Goal: Task Accomplishment & Management: Manage account settings

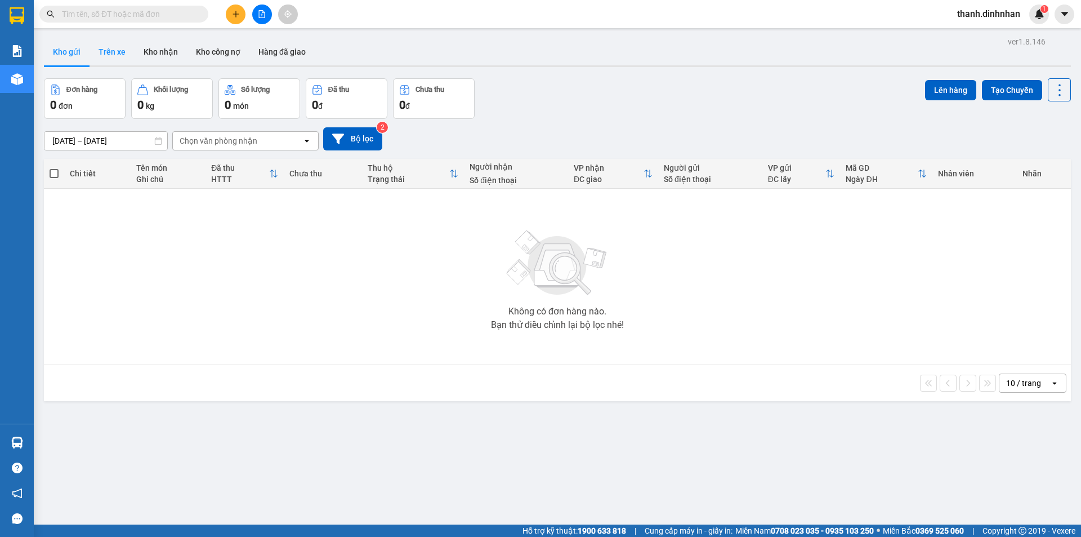
click at [103, 38] on button "Trên xe" at bounding box center [112, 51] width 45 height 27
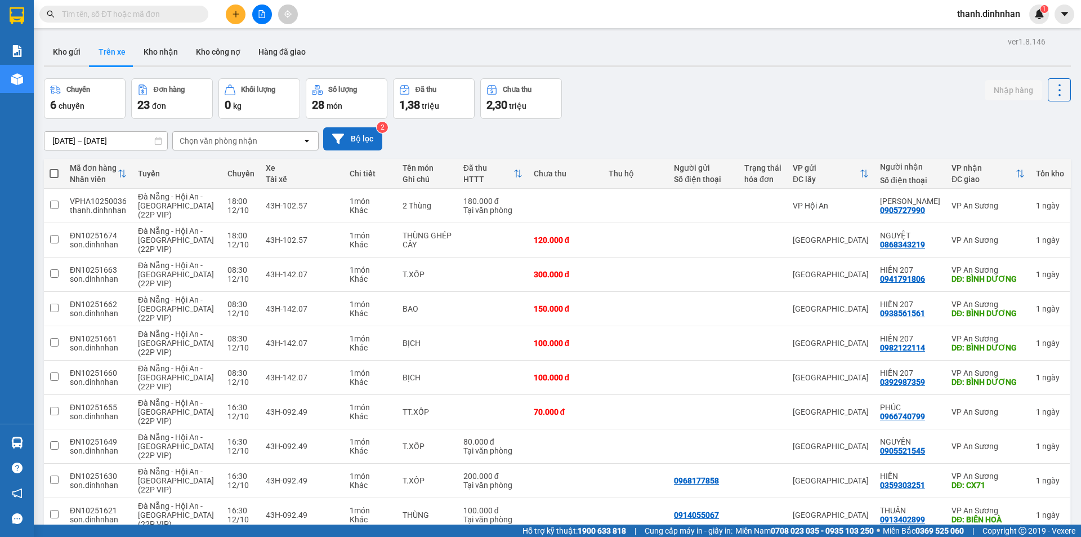
click at [354, 135] on button "Bộ lọc" at bounding box center [352, 138] width 59 height 23
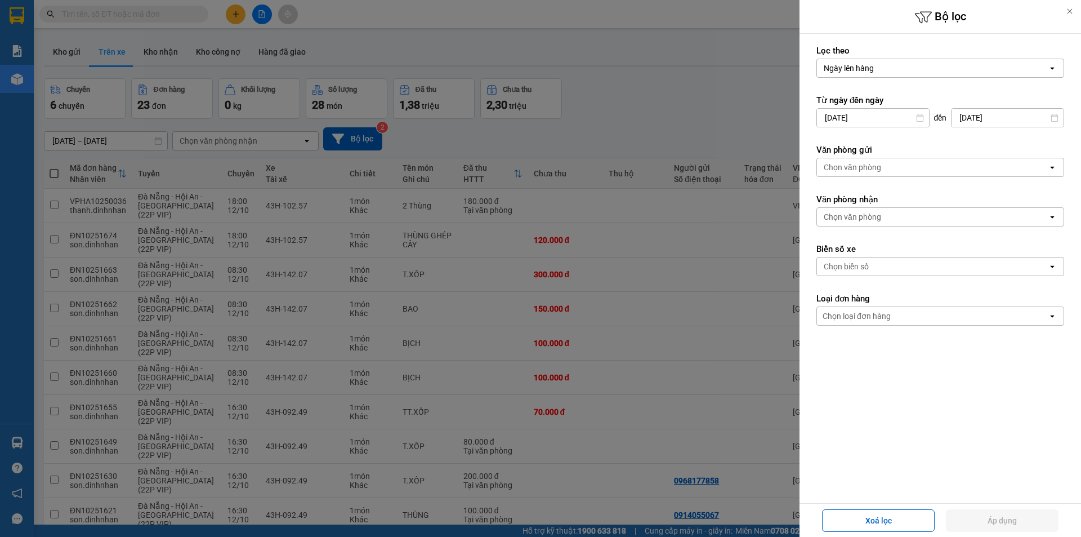
drag, startPoint x: 937, startPoint y: 165, endPoint x: 925, endPoint y: 175, distance: 16.0
click at [937, 165] on div "Chọn văn phòng" at bounding box center [932, 167] width 231 height 18
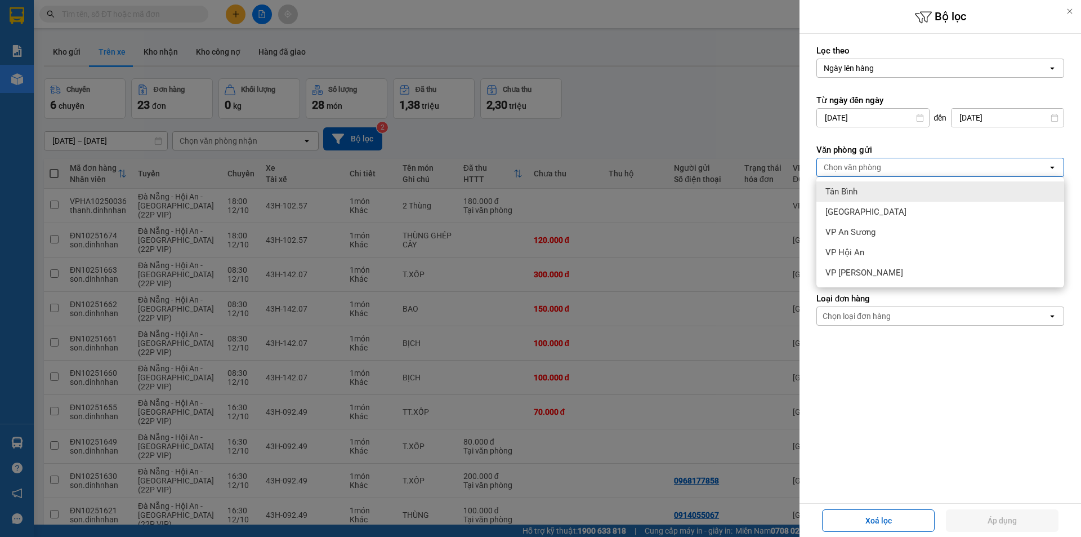
click at [896, 186] on div "Tân Bình" at bounding box center [941, 191] width 248 height 20
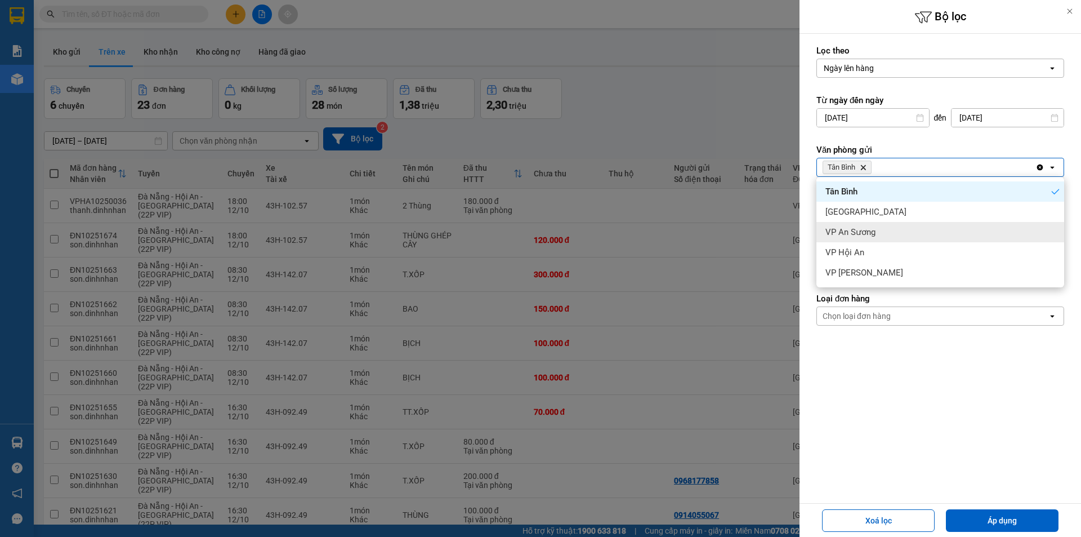
click at [866, 231] on span "VP An Sương" at bounding box center [851, 231] width 50 height 11
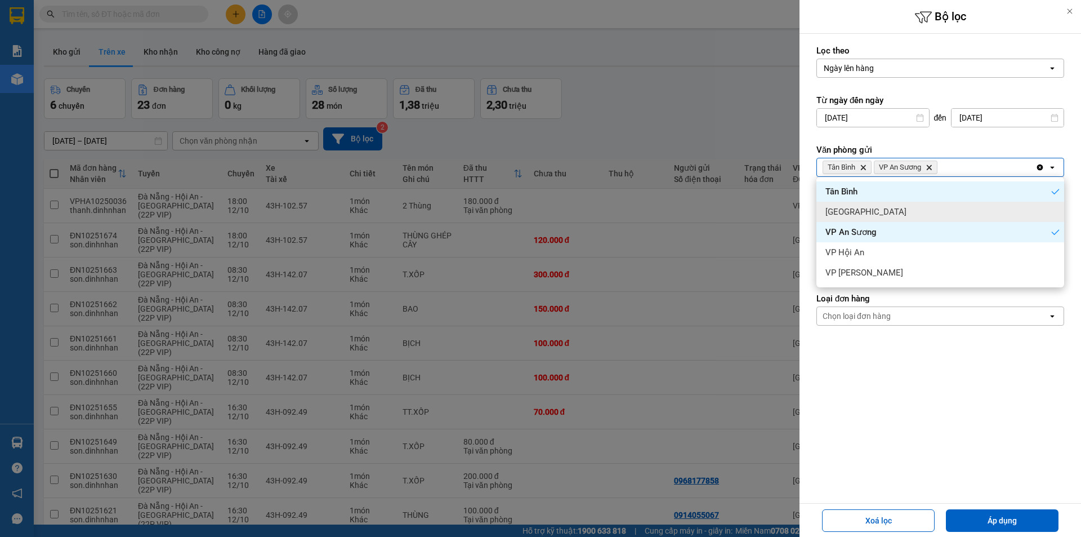
click at [869, 208] on div "[GEOGRAPHIC_DATA]" at bounding box center [941, 212] width 248 height 20
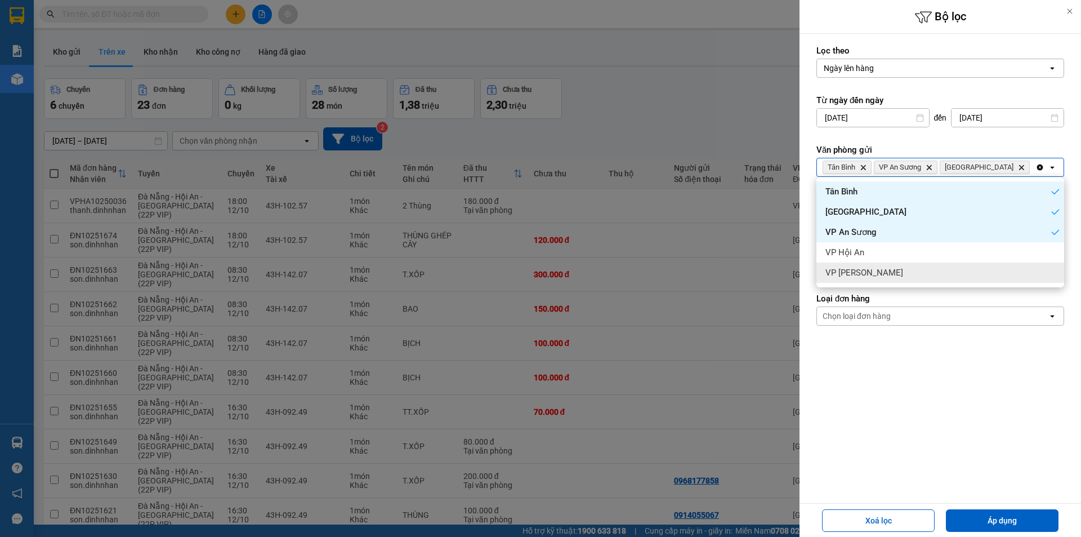
drag, startPoint x: 947, startPoint y: 413, endPoint x: 876, endPoint y: 300, distance: 133.9
click at [940, 407] on form "Lọc theo Ngày lên hàng open Từ ngày đến [DATE] Press the down arrow key to inte…" at bounding box center [941, 236] width 248 height 382
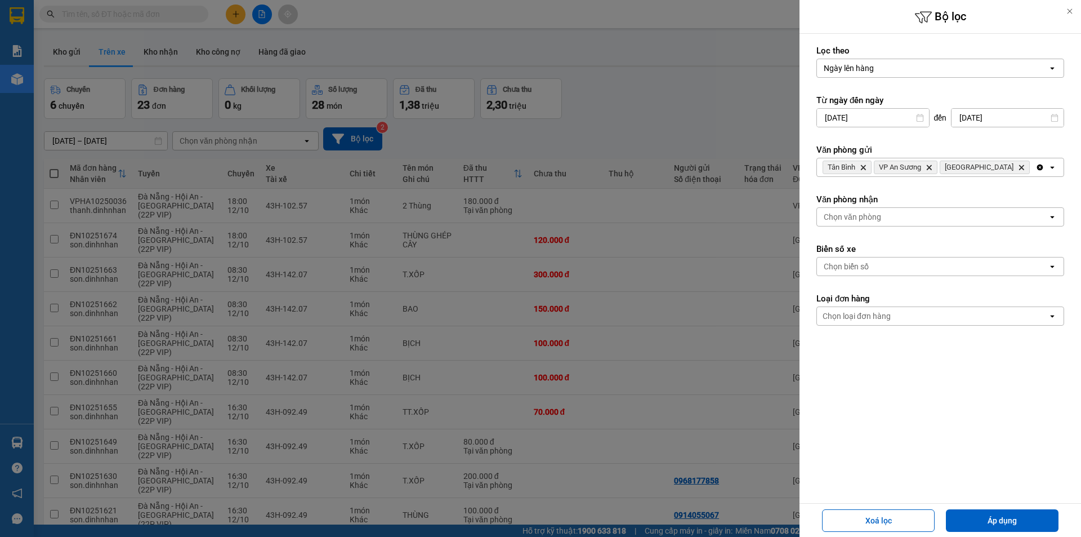
click at [866, 216] on div "Chọn văn phòng" at bounding box center [852, 216] width 57 height 11
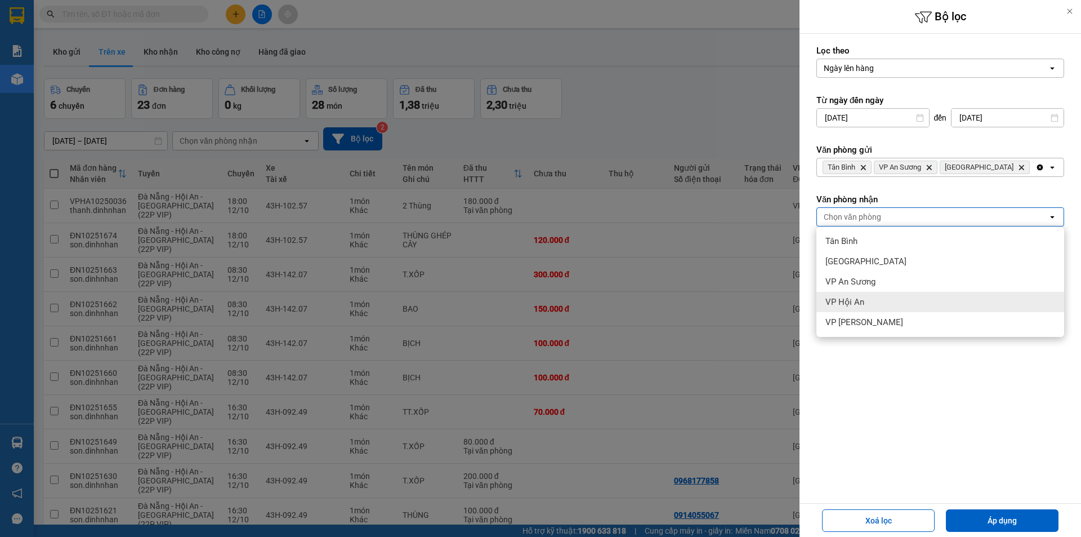
click at [876, 305] on div "VP Hội An" at bounding box center [941, 302] width 248 height 20
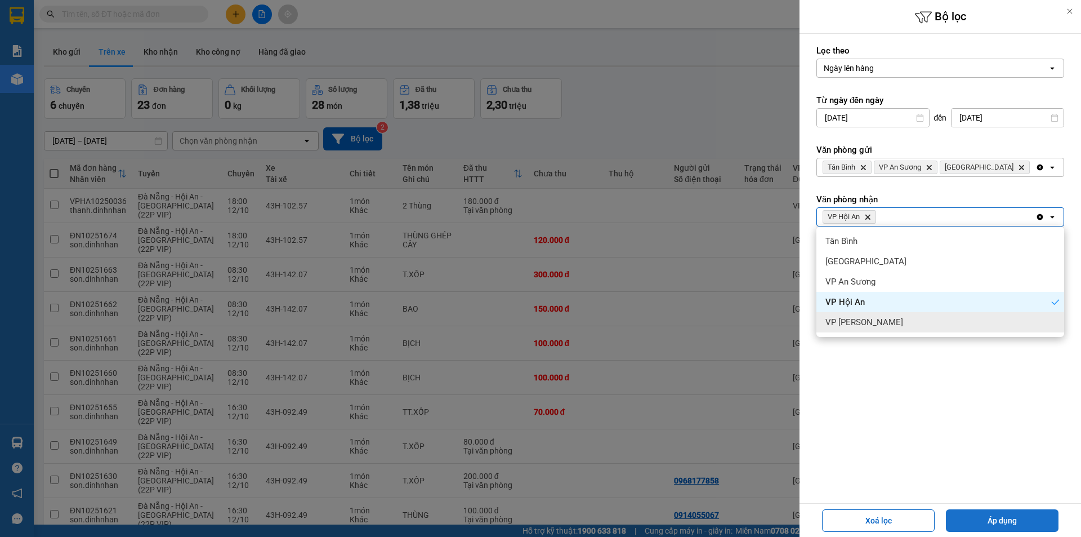
click at [984, 517] on button "Áp dụng" at bounding box center [1002, 520] width 113 height 23
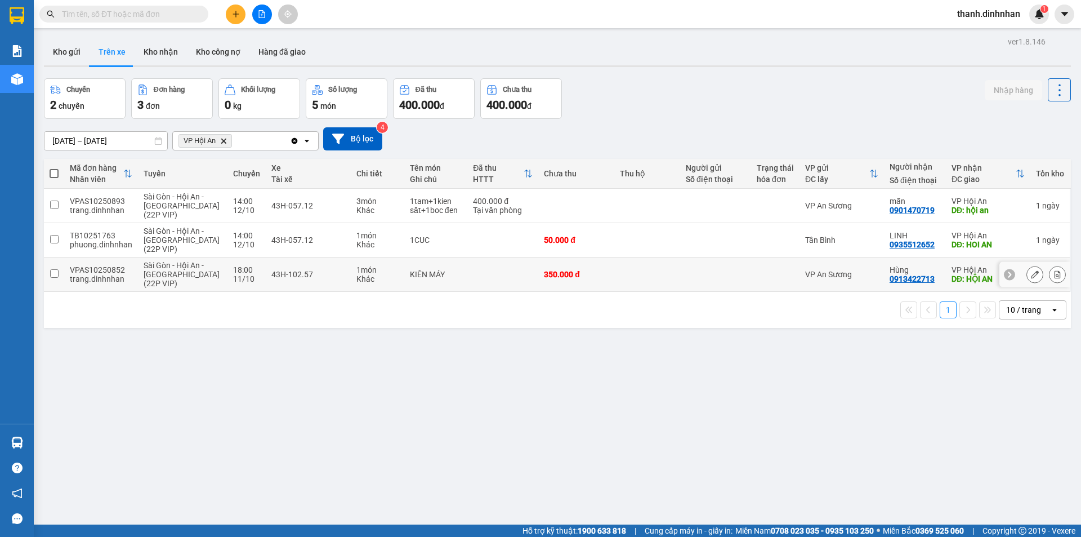
click at [890, 279] on div "0913422713" at bounding box center [912, 278] width 45 height 9
copy div "0913422713"
click at [63, 8] on input "text" at bounding box center [128, 14] width 133 height 12
paste input "0913422713"
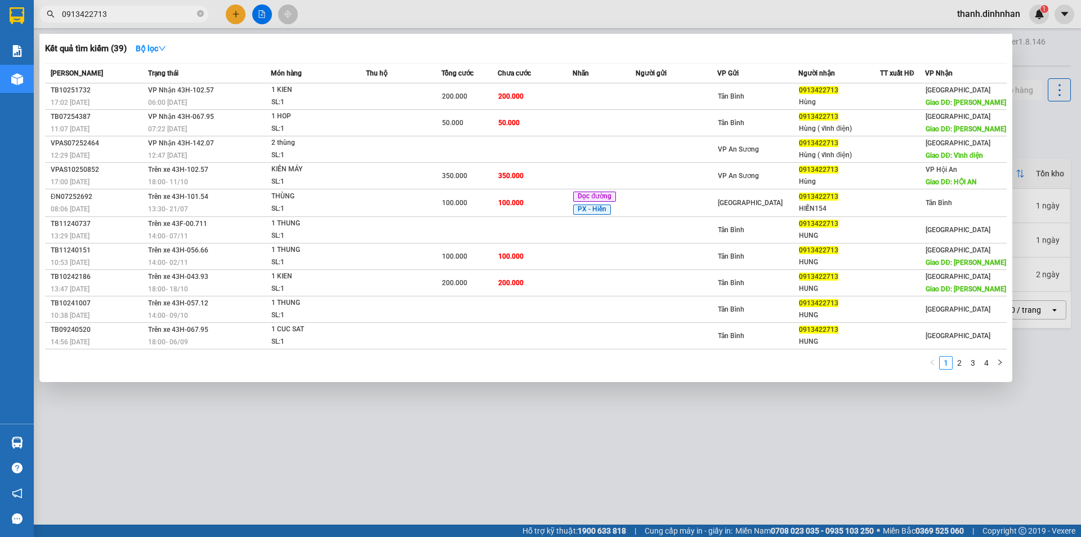
type input "0913422713"
click at [651, 454] on div at bounding box center [540, 268] width 1081 height 537
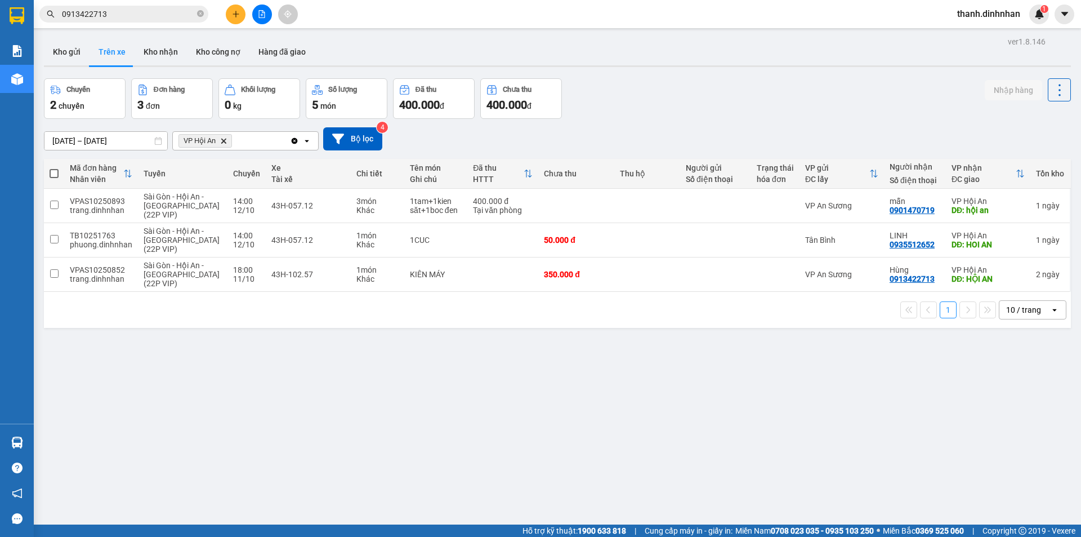
click at [110, 142] on input "[DATE] – [DATE]" at bounding box center [105, 141] width 123 height 18
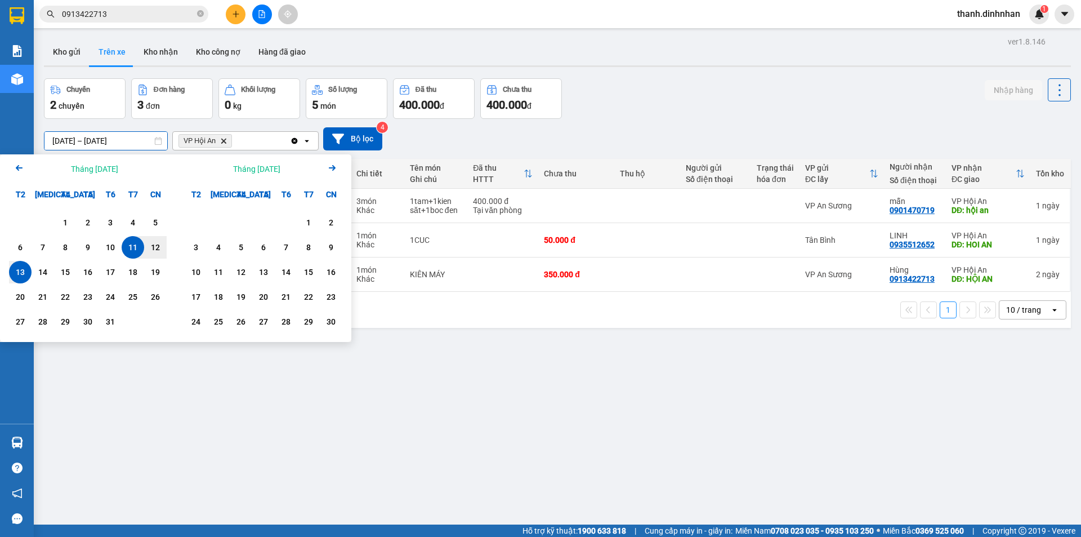
click at [17, 266] on div "13" at bounding box center [20, 272] width 16 height 14
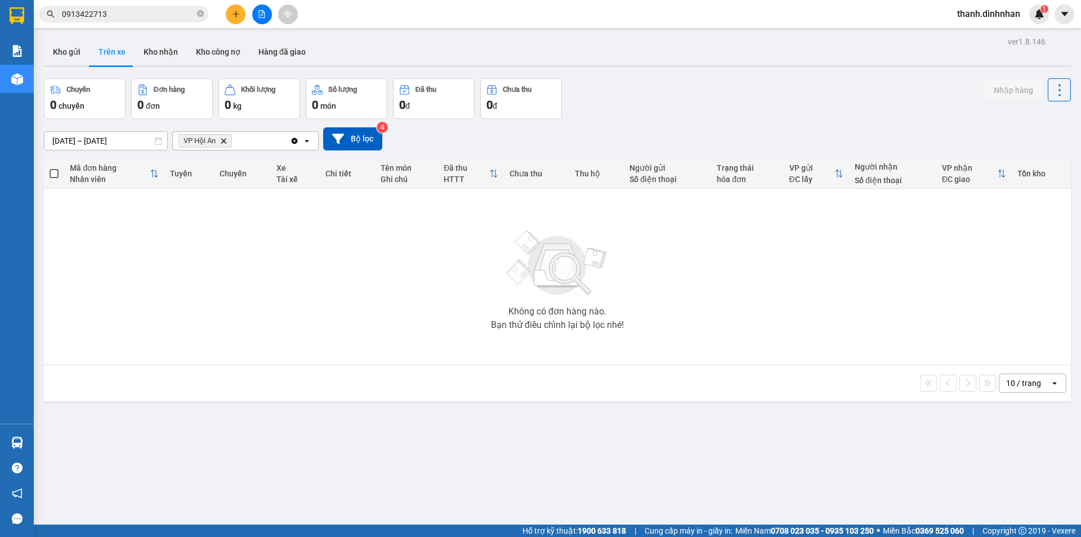
click at [99, 141] on input "[DATE] – [DATE]" at bounding box center [105, 141] width 123 height 18
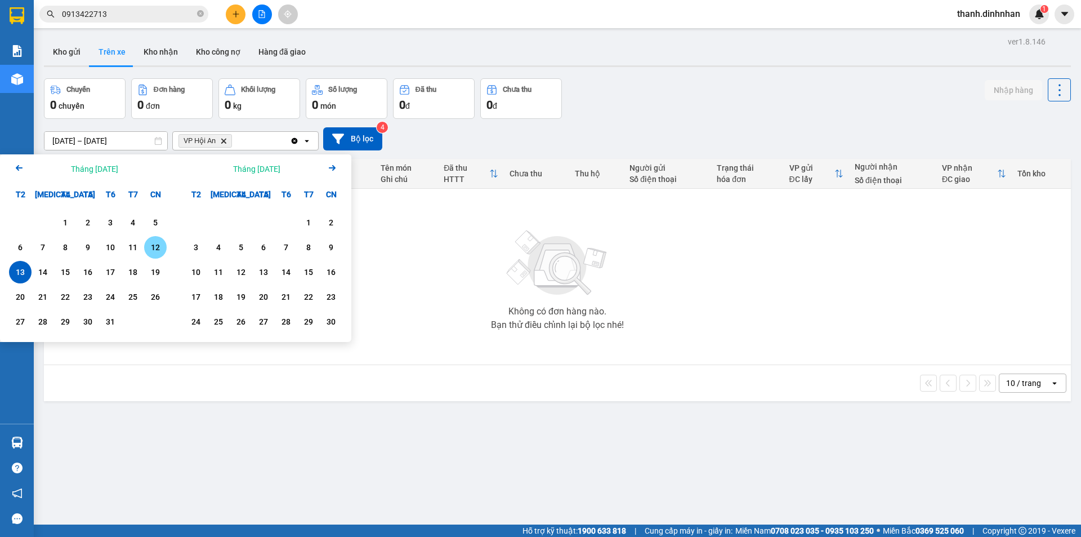
click at [148, 251] on div "12" at bounding box center [156, 247] width 16 height 14
click at [14, 268] on div "13" at bounding box center [20, 272] width 16 height 14
type input "[DATE] – [DATE]"
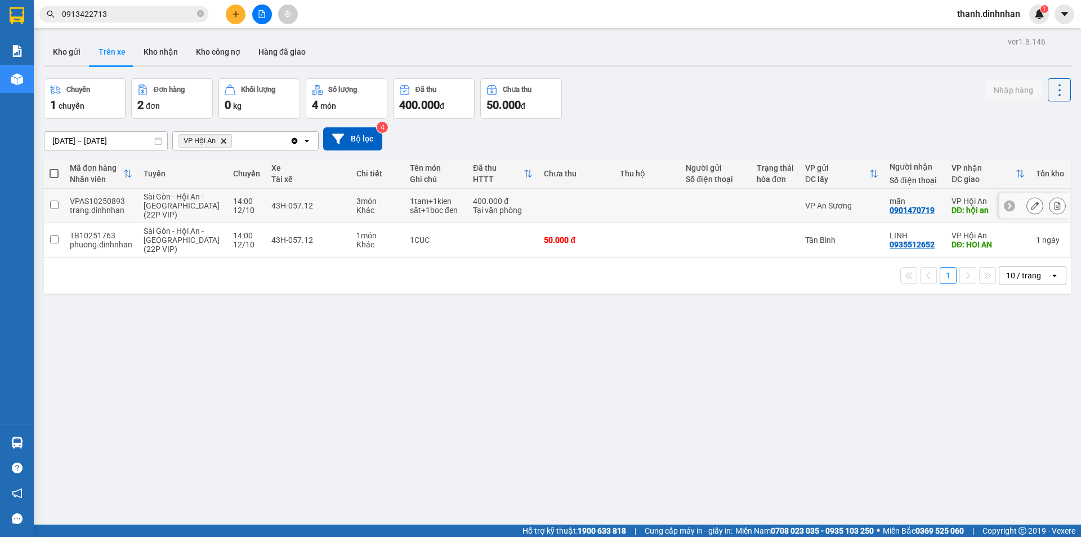
click at [55, 206] on input "checkbox" at bounding box center [54, 204] width 8 height 8
checkbox input "true"
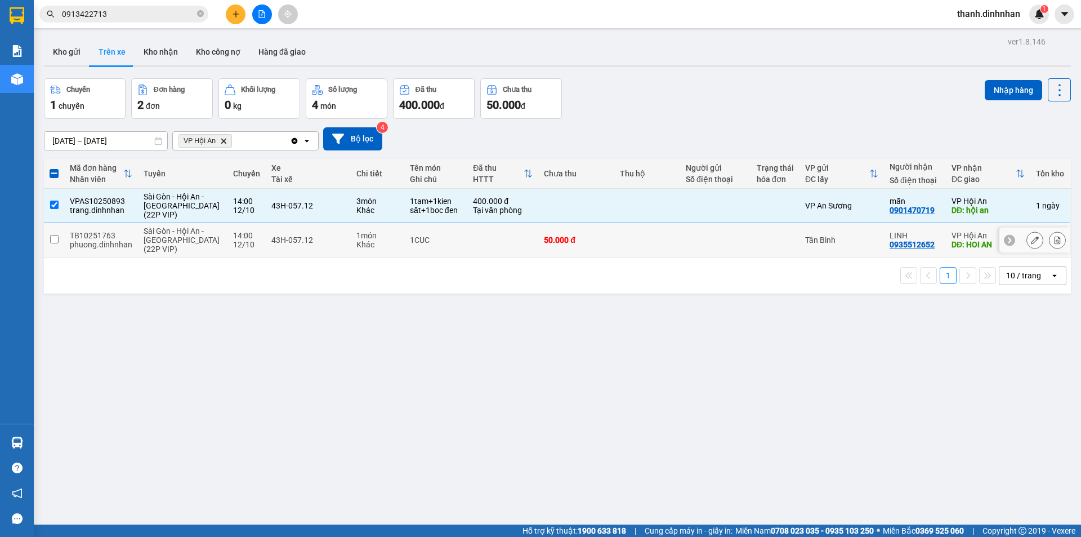
drag, startPoint x: 51, startPoint y: 240, endPoint x: 155, endPoint y: 249, distance: 104.5
click at [52, 240] on input "checkbox" at bounding box center [54, 239] width 8 height 8
checkbox input "true"
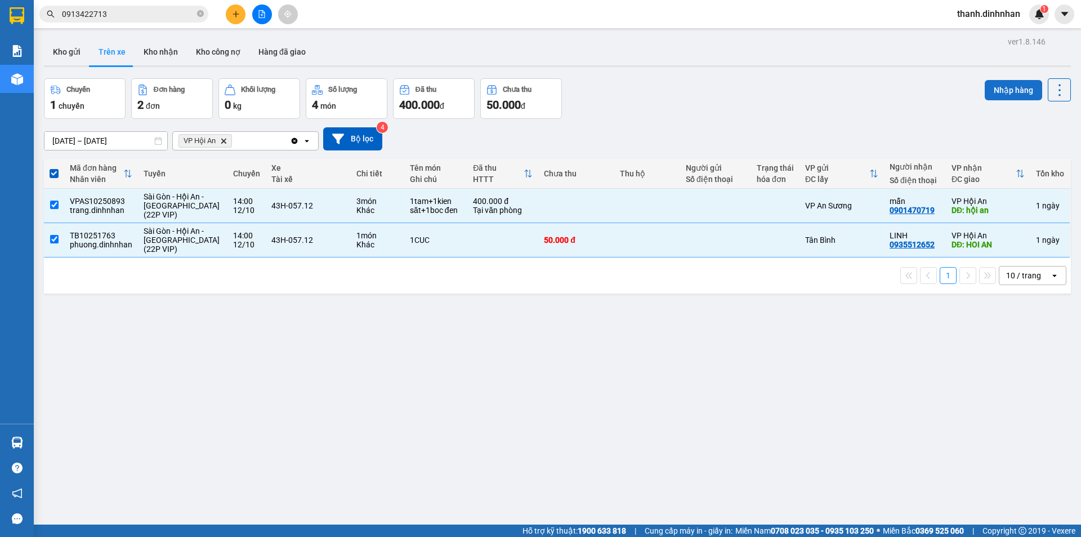
click at [999, 93] on button "Nhập hàng" at bounding box center [1013, 90] width 57 height 20
checkbox input "false"
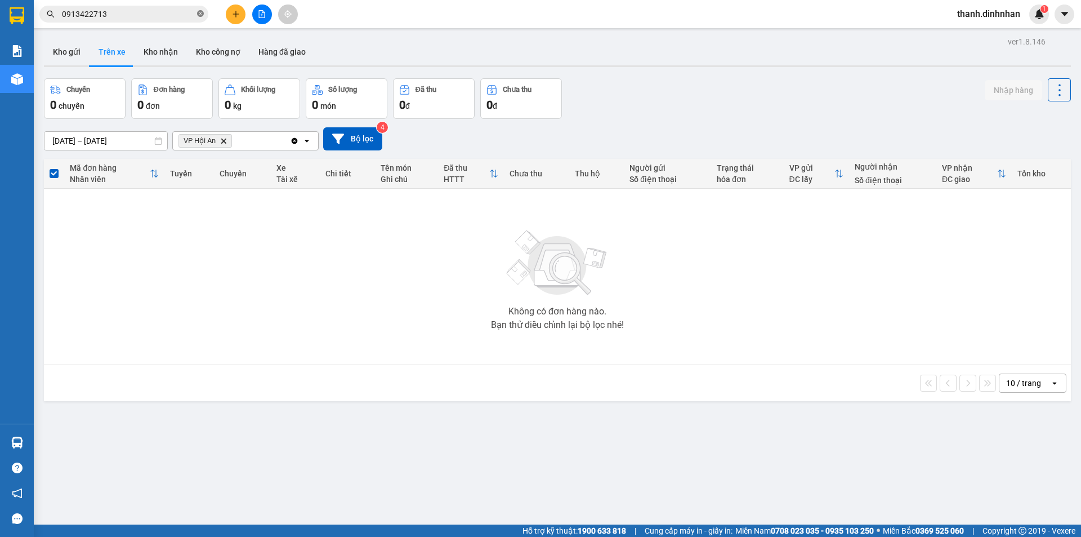
click at [199, 14] on icon "close-circle" at bounding box center [200, 13] width 7 height 7
click at [61, 54] on button "Kho gửi" at bounding box center [67, 51] width 46 height 27
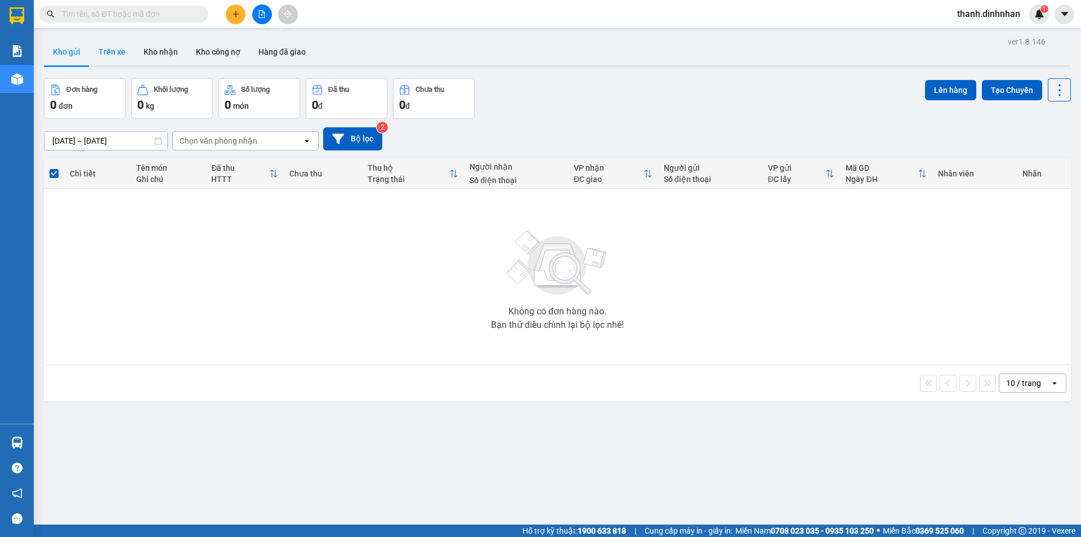
click at [98, 52] on button "Trên xe" at bounding box center [112, 51] width 45 height 27
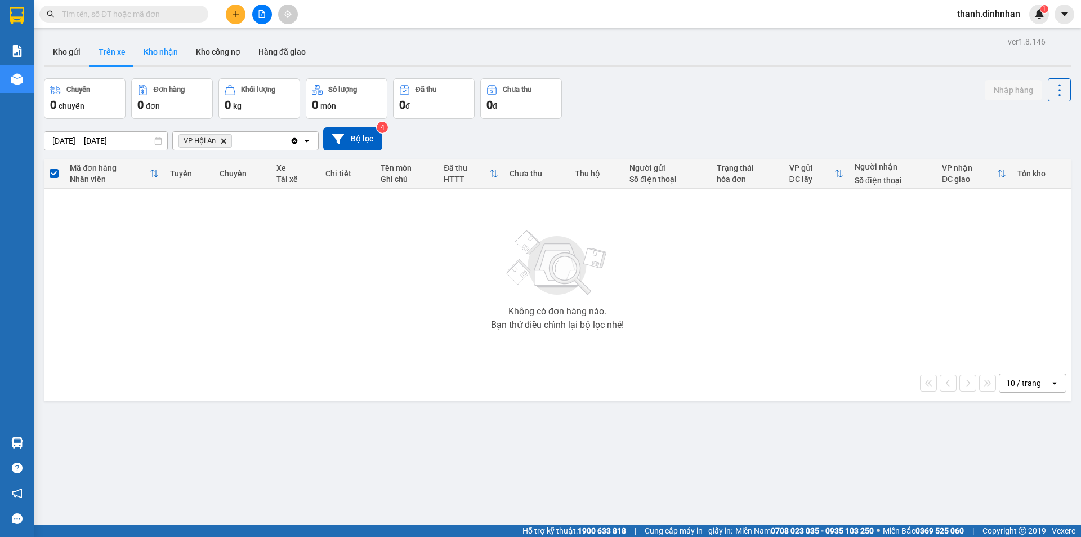
click at [151, 53] on button "Kho nhận" at bounding box center [161, 51] width 52 height 27
type input "[DATE] – [DATE]"
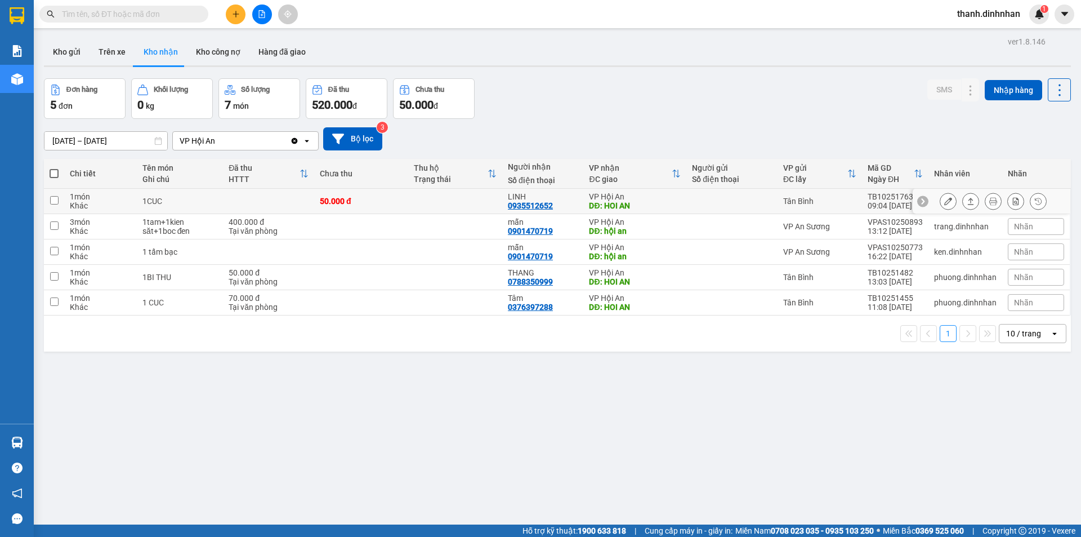
click at [526, 203] on div "0935512652" at bounding box center [530, 205] width 45 height 9
copy div "0935512652"
click at [390, 420] on div "ver 1.8.146 Kho gửi Trên xe Kho nhận Kho công nợ Hàng đã giao Đơn hàng 5 đơn Kh…" at bounding box center [557, 302] width 1036 height 537
drag, startPoint x: 335, startPoint y: 461, endPoint x: 358, endPoint y: 445, distance: 28.3
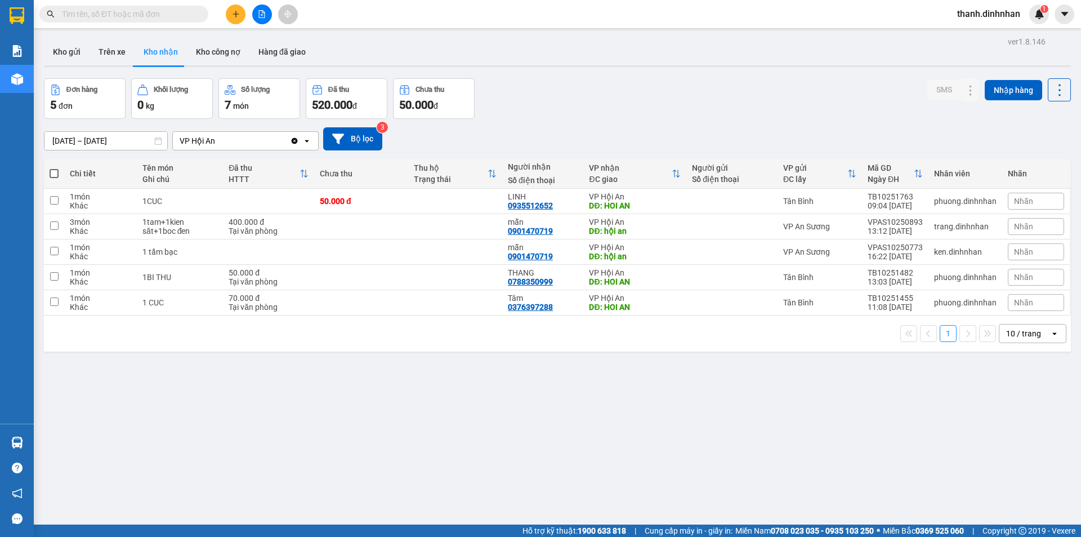
click at [338, 458] on div "ver 1.8.146 Kho gửi Trên xe Kho nhận Kho công nợ Hàng đã giao Đơn hàng 5 đơn Kh…" at bounding box center [557, 302] width 1036 height 537
click at [515, 206] on div "0935512652" at bounding box center [530, 205] width 45 height 9
copy div "0935512652"
click at [363, 416] on div "ver 1.8.146 Kho gửi Trên xe Kho nhận Kho công nợ Hàng đã giao Đơn hàng 5 đơn Kh…" at bounding box center [557, 302] width 1036 height 537
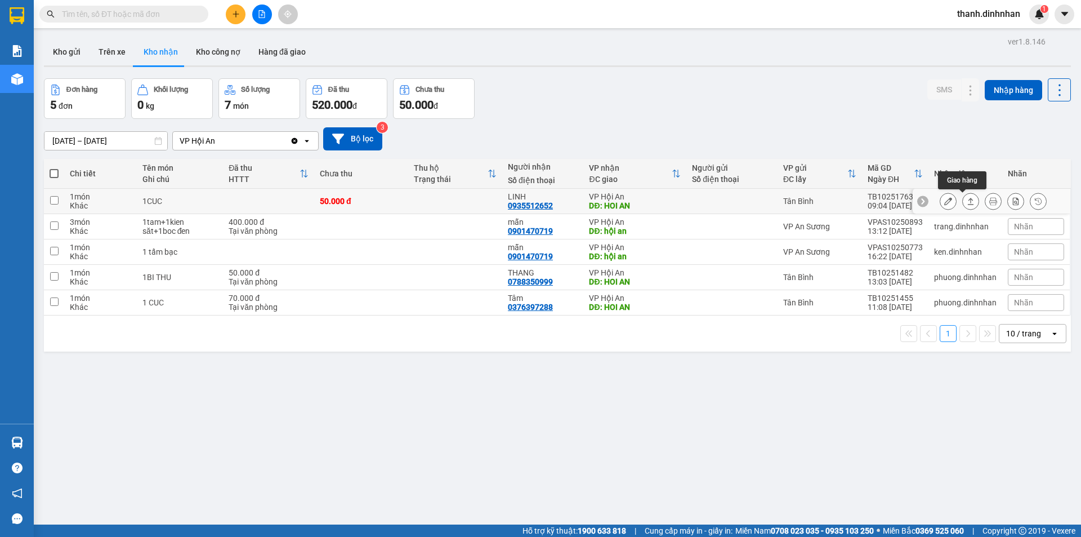
click at [944, 202] on icon at bounding box center [948, 201] width 8 height 8
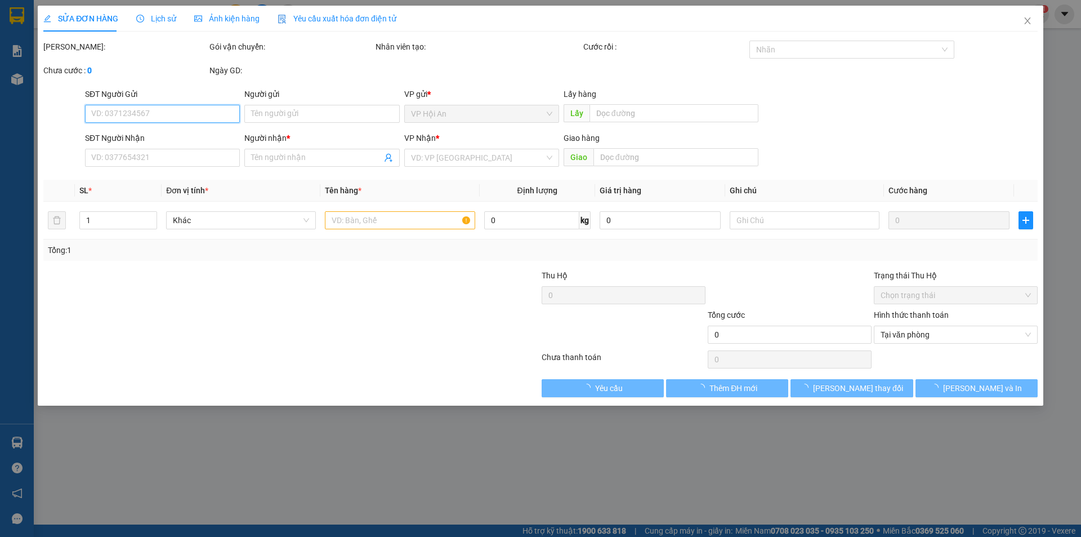
type input "0935512652"
type input "LINH"
type input "HOI AN"
type input "50.000"
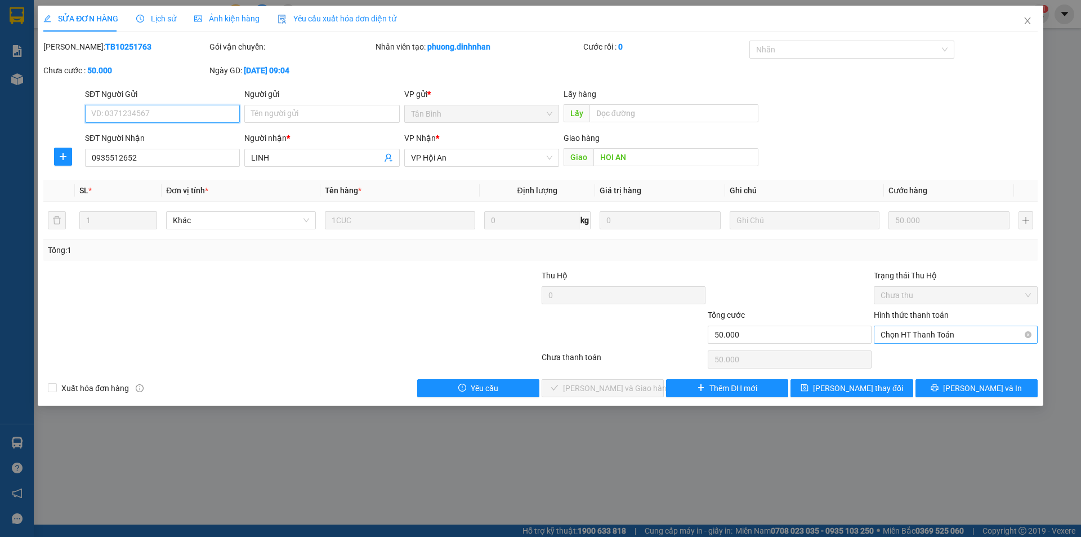
click at [956, 339] on span "Chọn HT Thanh Toán" at bounding box center [956, 334] width 150 height 17
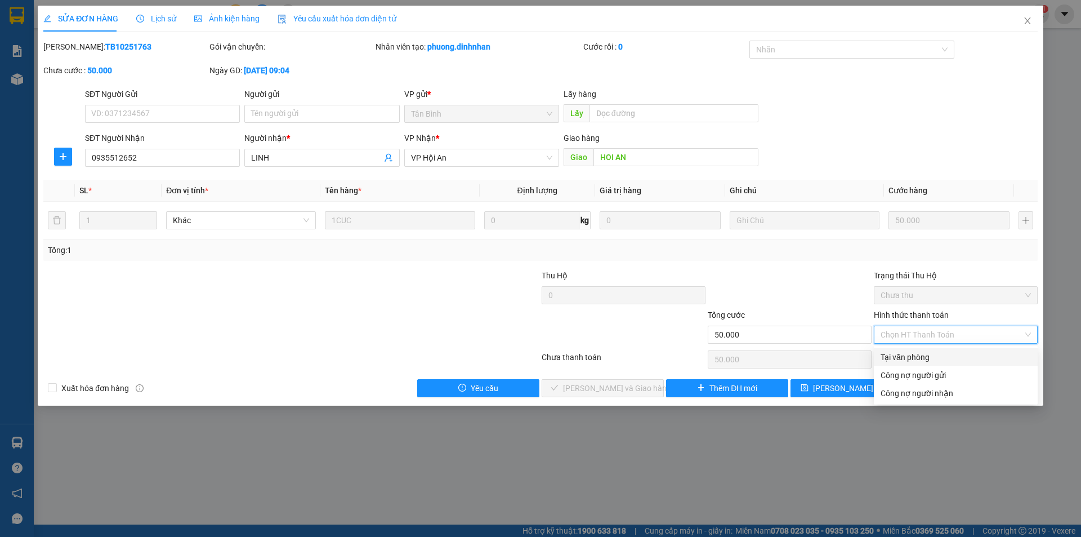
click at [944, 359] on div "Tại văn phòng" at bounding box center [956, 357] width 150 height 12
type input "0"
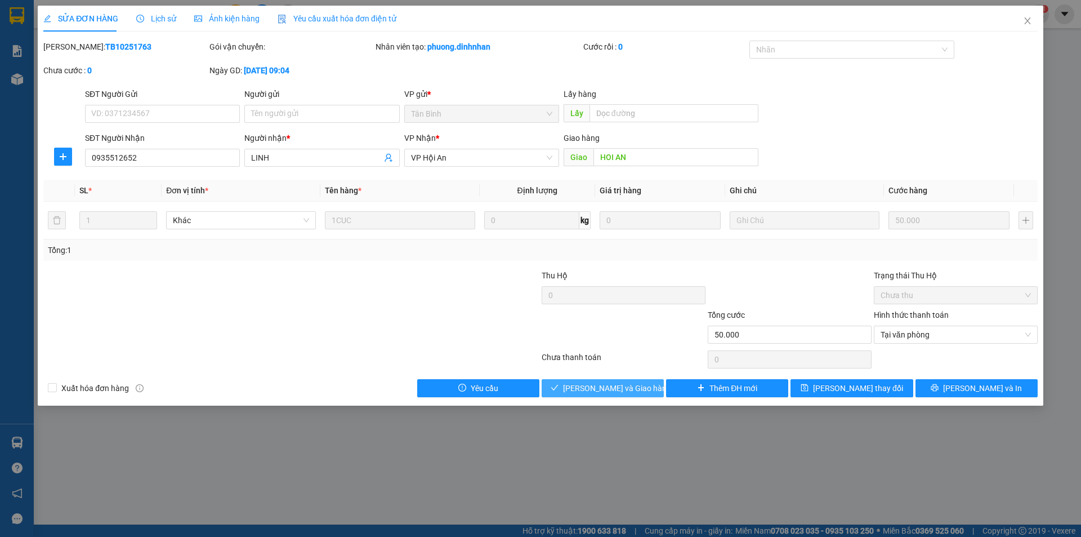
click at [638, 387] on span "[PERSON_NAME] và Giao hàng" at bounding box center [617, 388] width 108 height 12
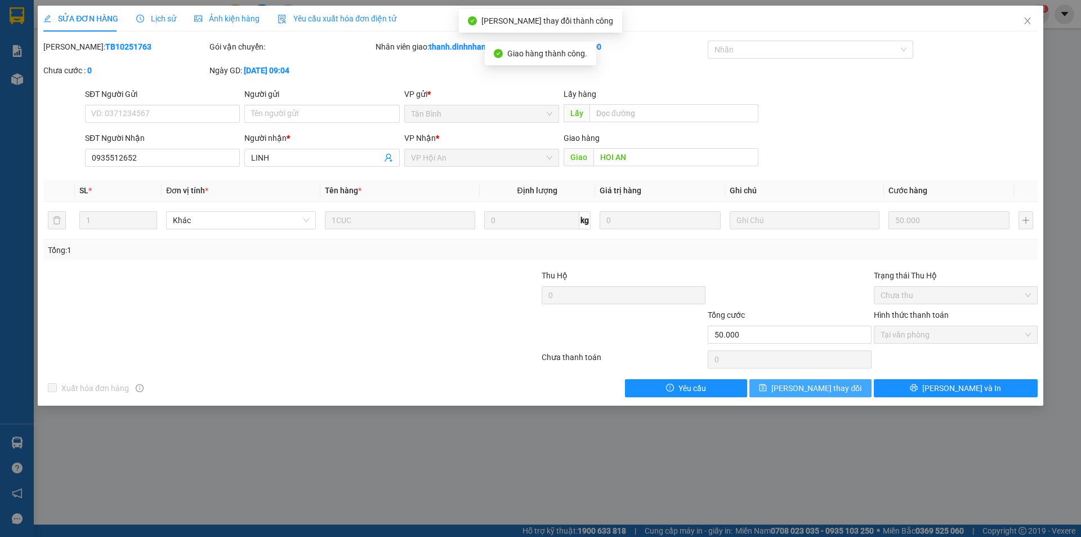
click at [814, 387] on span "[PERSON_NAME] thay đổi" at bounding box center [817, 388] width 90 height 12
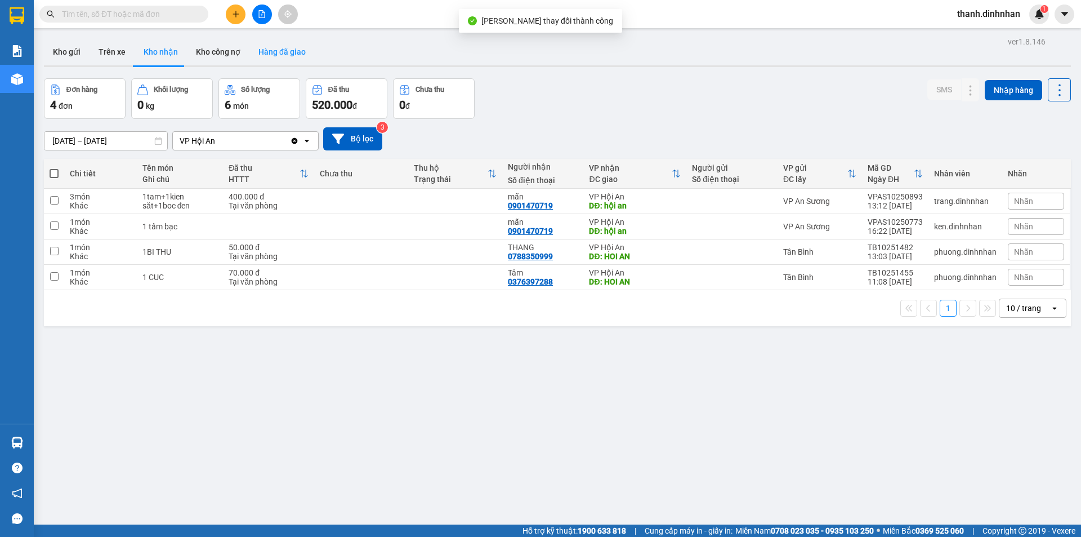
click at [284, 57] on button "Hàng đã giao" at bounding box center [281, 51] width 65 height 27
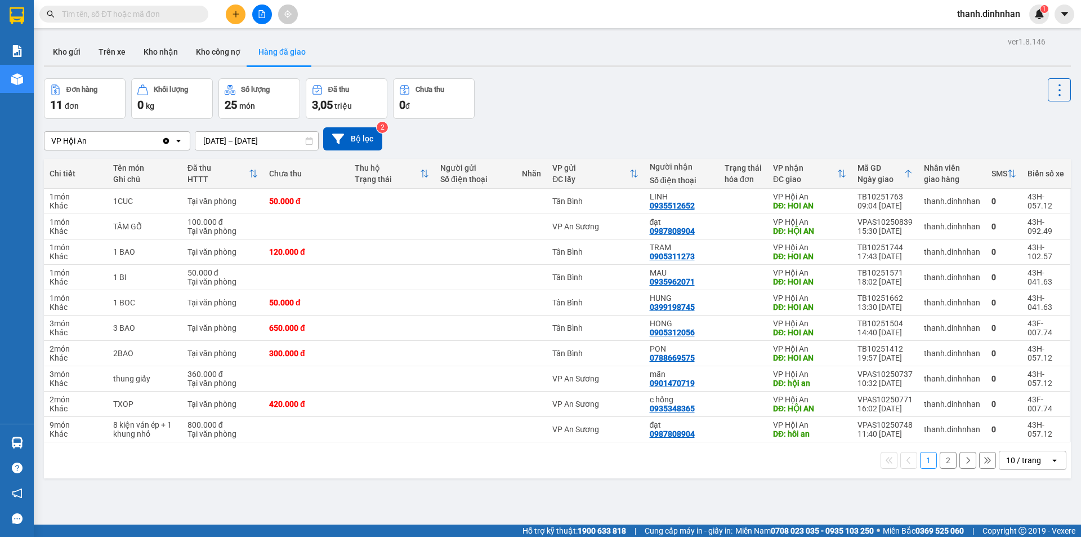
click at [237, 145] on input "[DATE] – [DATE]" at bounding box center [256, 141] width 123 height 18
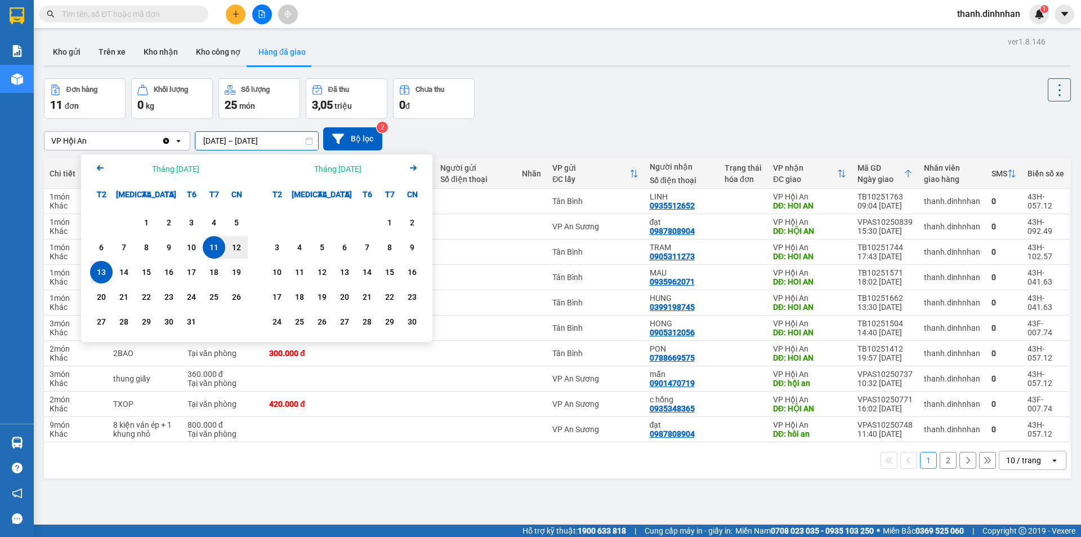
click at [97, 271] on div "13" at bounding box center [101, 272] width 16 height 14
type input "[DATE] – [DATE]"
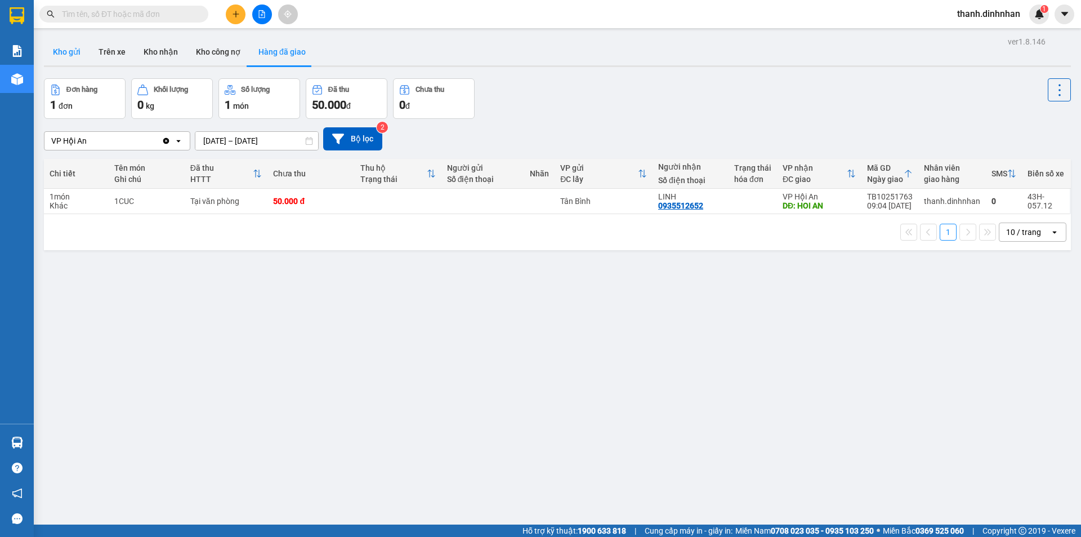
click at [75, 51] on button "Kho gửi" at bounding box center [67, 51] width 46 height 27
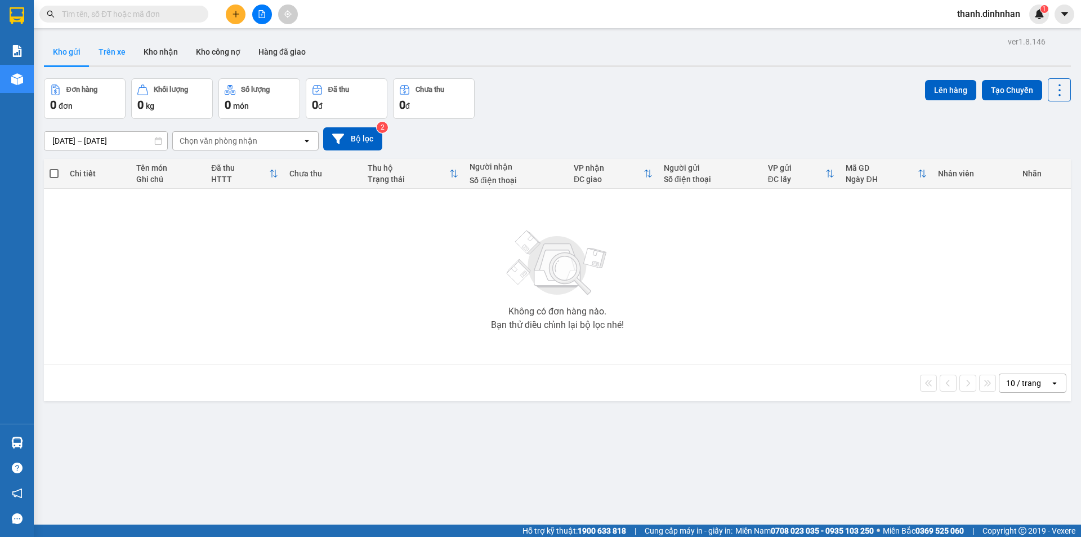
click at [110, 57] on button "Trên xe" at bounding box center [112, 51] width 45 height 27
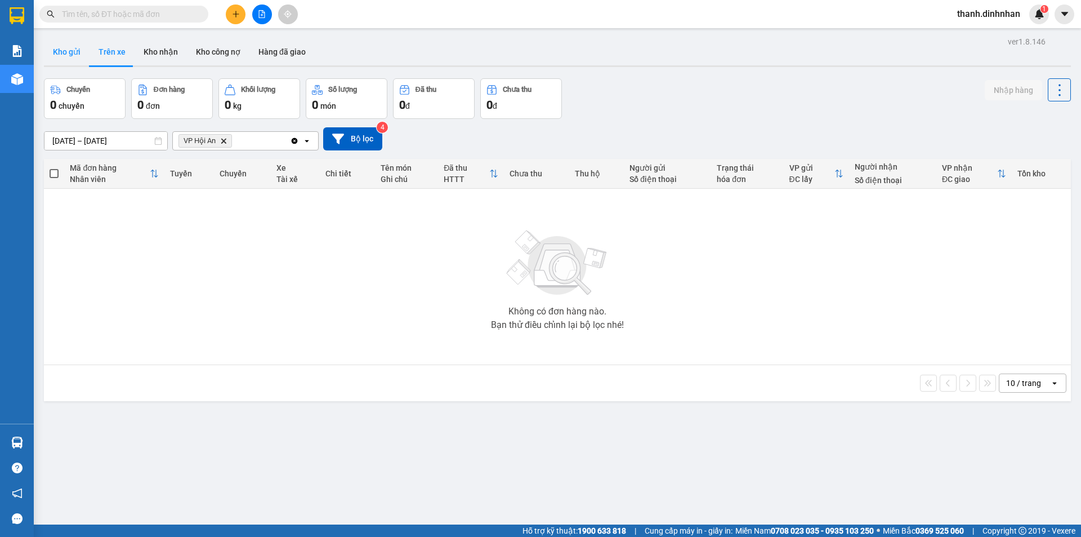
click at [68, 50] on button "Kho gửi" at bounding box center [67, 51] width 46 height 27
